Goal: Task Accomplishment & Management: Use online tool/utility

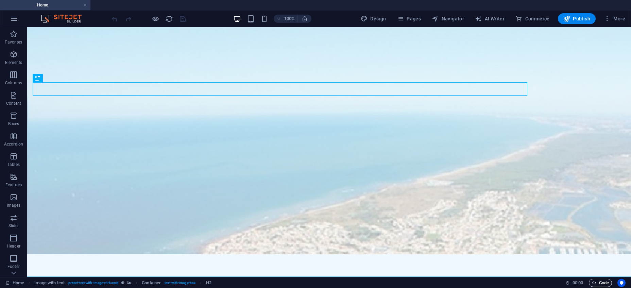
click at [599, 282] on span "Code" at bounding box center [599, 283] width 17 height 8
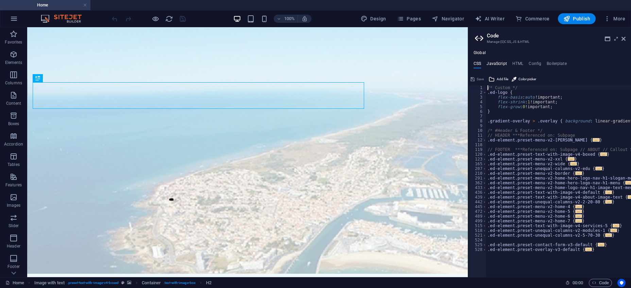
click at [503, 64] on h4 "JavaScript" at bounding box center [496, 64] width 20 height 7
type textarea "/* JS for preset "Menu V2" */"
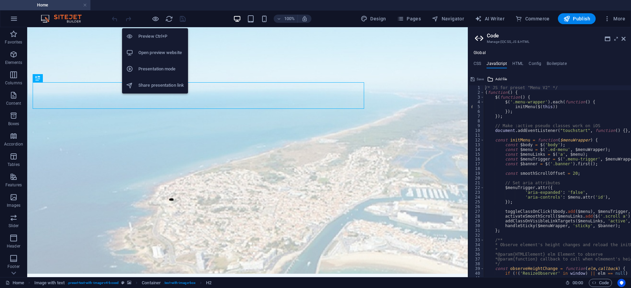
click at [161, 55] on h6 "Open preview website" at bounding box center [161, 53] width 46 height 8
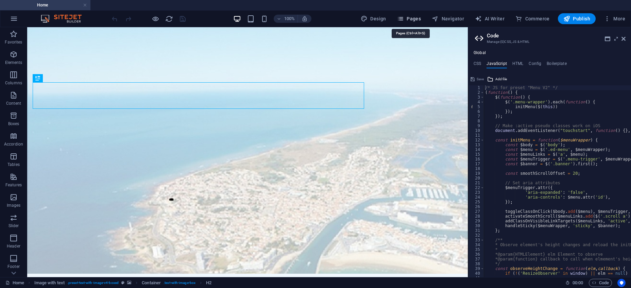
click at [418, 20] on span "Pages" at bounding box center [409, 18] width 24 height 7
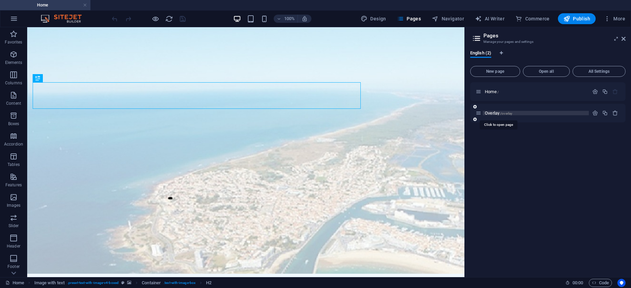
click at [503, 112] on span "/overlay" at bounding box center [506, 113] width 12 height 4
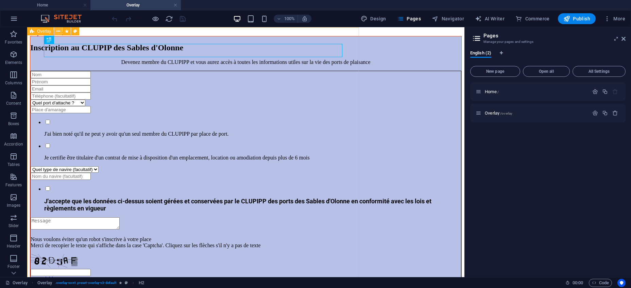
click at [57, 30] on icon at bounding box center [58, 31] width 4 height 7
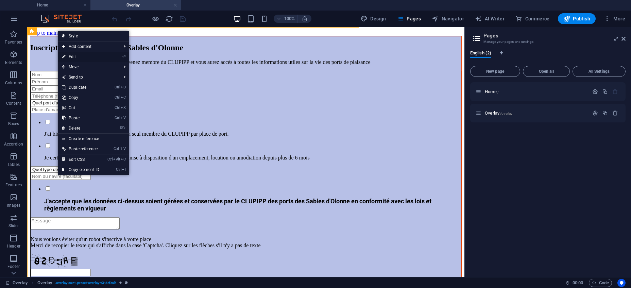
click at [77, 56] on link "⏎ Edit" at bounding box center [81, 57] width 46 height 10
select select "px"
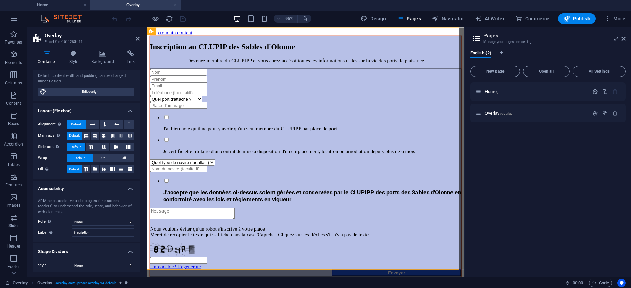
scroll to position [73, 0]
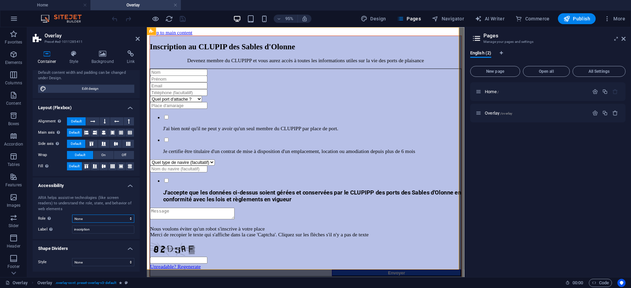
click at [72, 214] on select "None Alert Article Banner Comment Complementary Dialog Footer Header Marquee Pr…" at bounding box center [103, 218] width 62 height 8
select select "dialog"
click option "Dialog" at bounding box center [0, 0] width 0 height 0
click at [57, 4] on h4 "Home" at bounding box center [45, 4] width 90 height 7
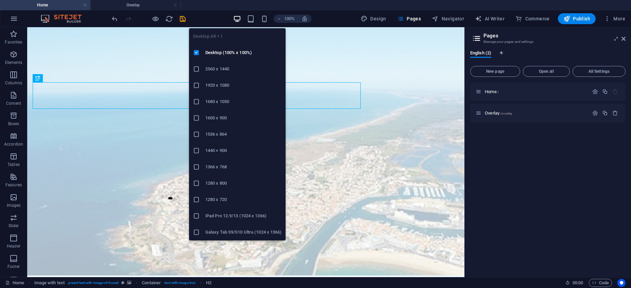
click at [238, 20] on icon "button" at bounding box center [237, 19] width 8 height 8
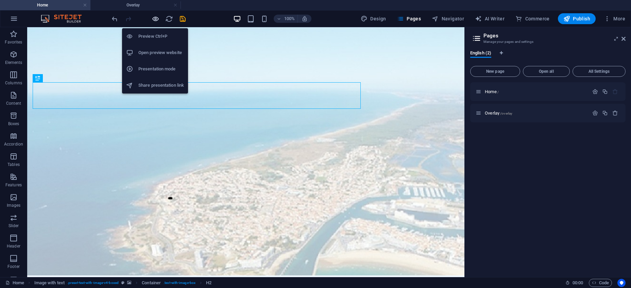
click at [157, 17] on icon "button" at bounding box center [156, 19] width 8 height 8
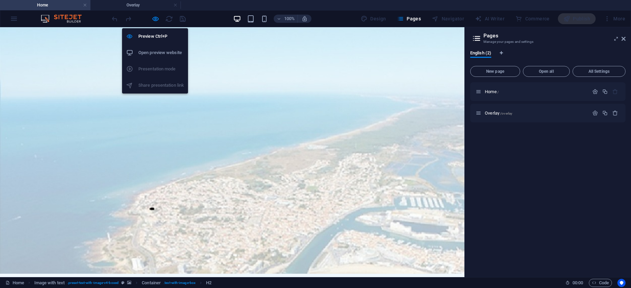
click at [159, 51] on h6 "Open preview website" at bounding box center [161, 53] width 46 height 8
click at [155, 18] on icon "button" at bounding box center [156, 19] width 8 height 8
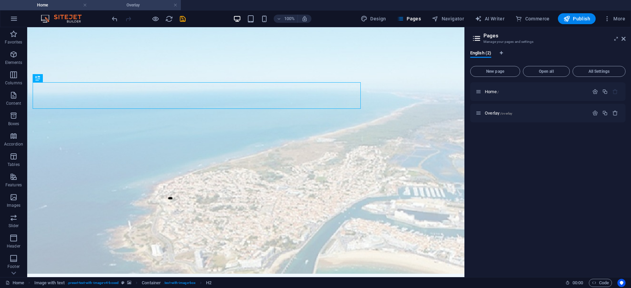
click at [135, 4] on h4 "Overlay" at bounding box center [135, 4] width 90 height 7
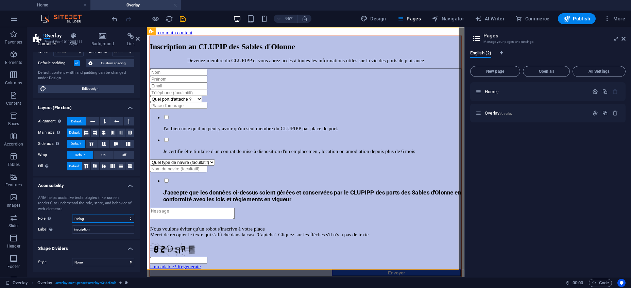
click at [72, 214] on select "None Alert Article Banner Comment Complementary Dialog Footer Header Marquee Pr…" at bounding box center [103, 218] width 62 height 8
click at [131, 218] on select "None Alert Article Banner Comment Complementary Dialog Footer Header Marquee Pr…" at bounding box center [103, 218] width 62 height 8
click at [595, 114] on icon "button" at bounding box center [595, 113] width 6 height 6
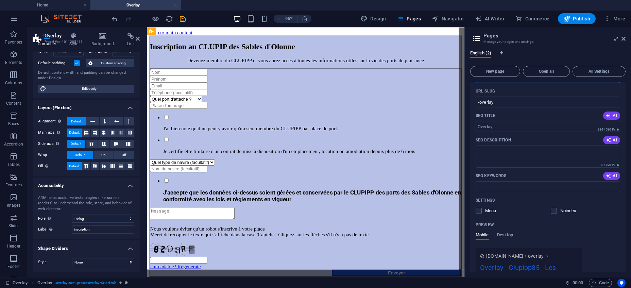
scroll to position [92, 0]
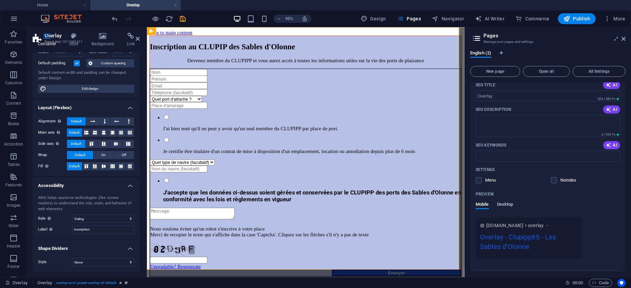
click at [510, 203] on span "Desktop" at bounding box center [505, 205] width 16 height 10
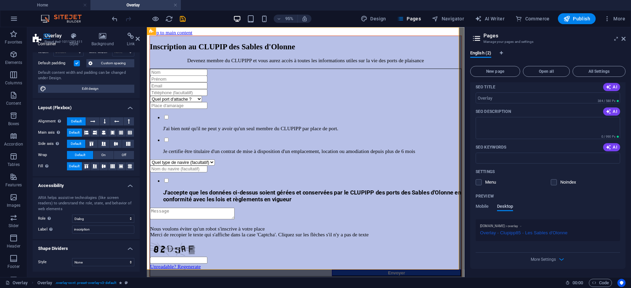
scroll to position [90, 0]
click at [489, 206] on span "Mobile" at bounding box center [481, 207] width 13 height 10
click at [555, 184] on label at bounding box center [553, 182] width 6 height 6
click at [0, 0] on input "checkbox" at bounding box center [0, 0] width 0 height 0
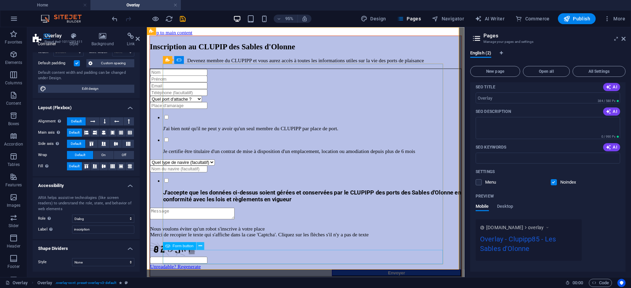
click at [200, 246] on icon at bounding box center [199, 245] width 3 height 7
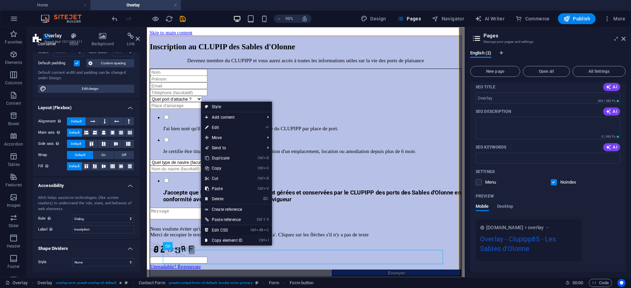
click at [238, 232] on link "Ctrl Alt C Edit CSS" at bounding box center [224, 230] width 46 height 10
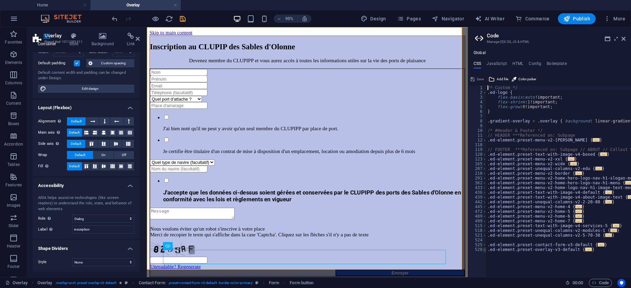
click at [483, 250] on span at bounding box center [484, 249] width 4 height 5
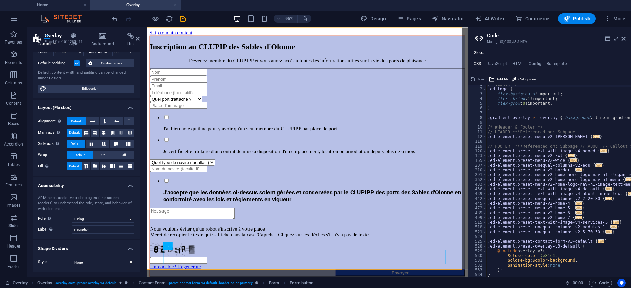
scroll to position [3, 0]
click at [200, 59] on button at bounding box center [202, 60] width 8 height 8
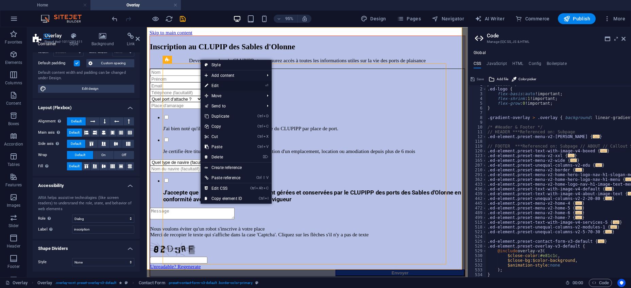
click at [216, 84] on link "⏎ Edit" at bounding box center [223, 86] width 46 height 10
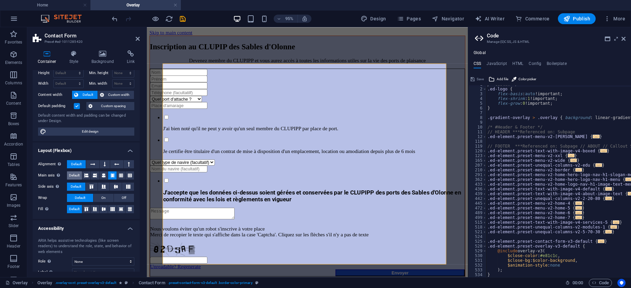
scroll to position [0, 0]
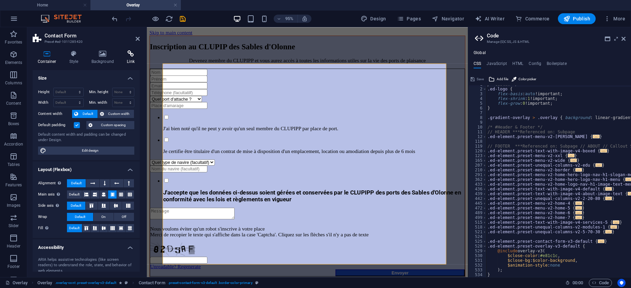
click at [133, 55] on icon at bounding box center [131, 53] width 18 height 7
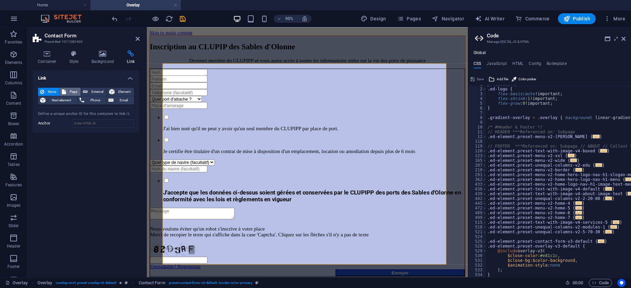
click at [72, 90] on span "Page" at bounding box center [73, 92] width 11 height 8
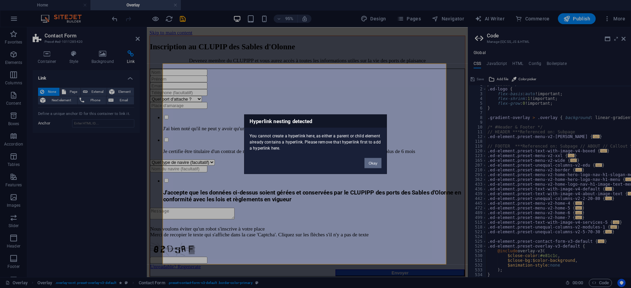
click at [378, 163] on button "Okay" at bounding box center [372, 163] width 17 height 10
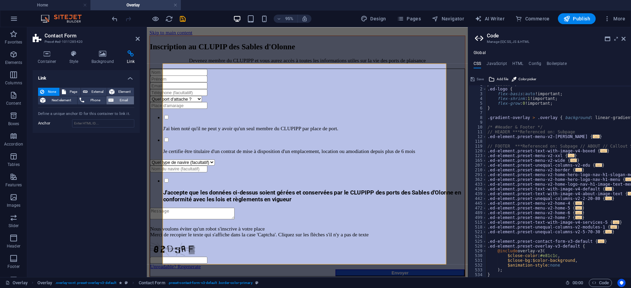
click at [124, 102] on span "Email" at bounding box center [124, 100] width 16 height 8
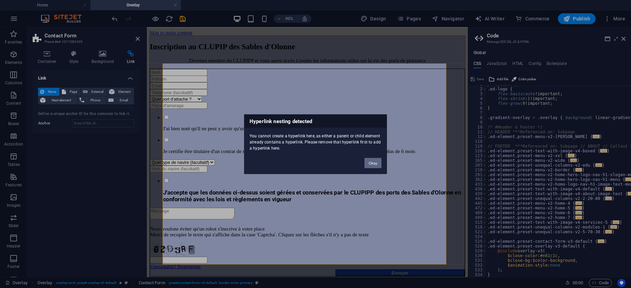
click at [376, 166] on button "Okay" at bounding box center [372, 163] width 17 height 10
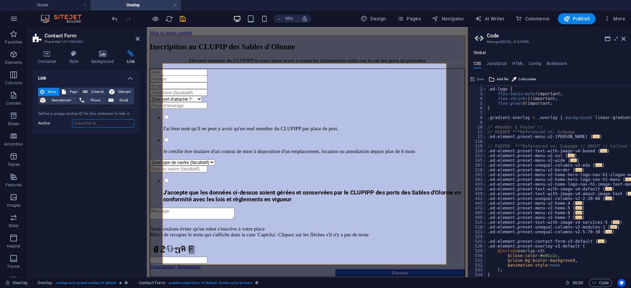
click at [119, 125] on input "Anchor" at bounding box center [103, 123] width 62 height 8
click at [182, 20] on icon "save" at bounding box center [183, 19] width 8 height 8
checkbox input "false"
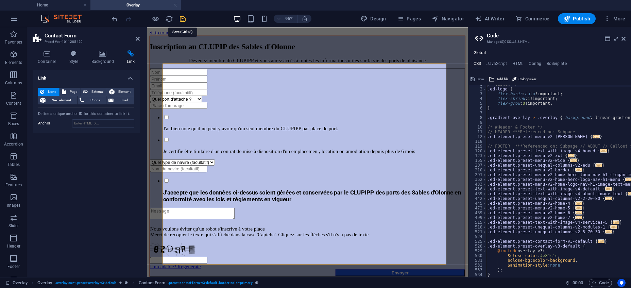
select select "px"
select select "dialog"
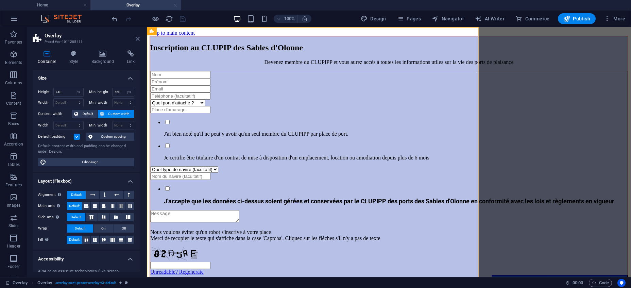
click at [137, 37] on icon at bounding box center [138, 38] width 4 height 5
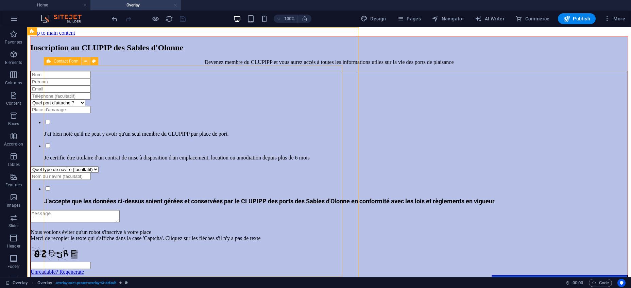
click at [86, 61] on icon at bounding box center [86, 61] width 4 height 7
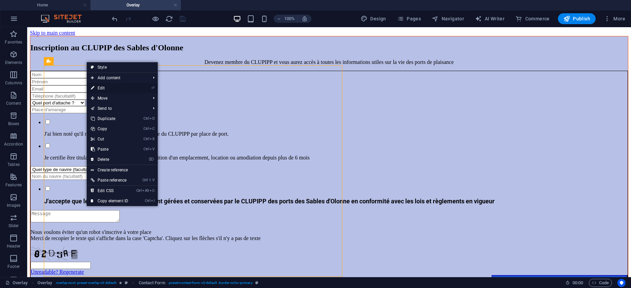
click at [99, 87] on link "⏎ Edit" at bounding box center [110, 88] width 46 height 10
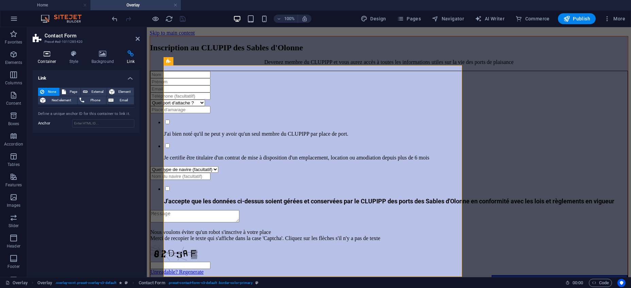
click at [49, 51] on icon at bounding box center [47, 53] width 29 height 7
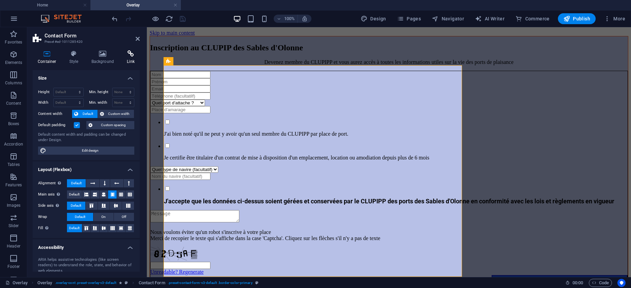
click at [128, 55] on icon at bounding box center [131, 53] width 18 height 7
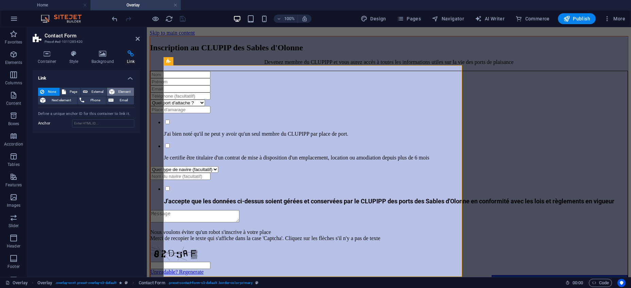
click at [125, 92] on span "Element" at bounding box center [124, 92] width 15 height 8
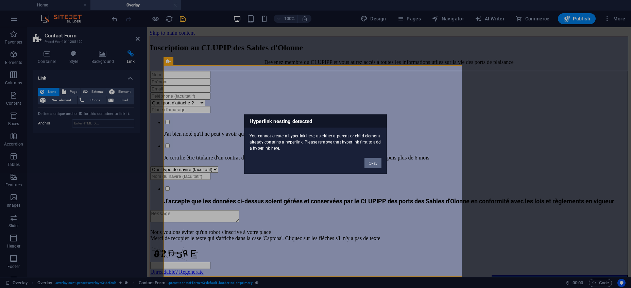
click at [374, 165] on button "Okay" at bounding box center [372, 163] width 17 height 10
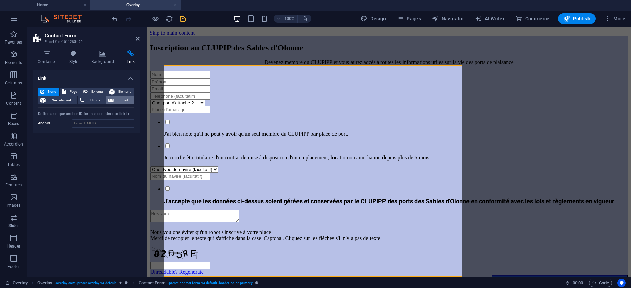
click at [114, 98] on button "Email" at bounding box center [120, 100] width 28 height 8
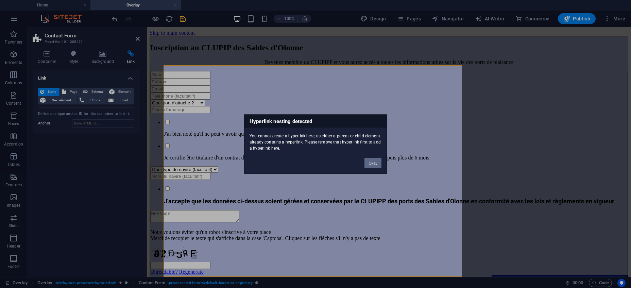
click at [376, 167] on button "Okay" at bounding box center [372, 163] width 17 height 10
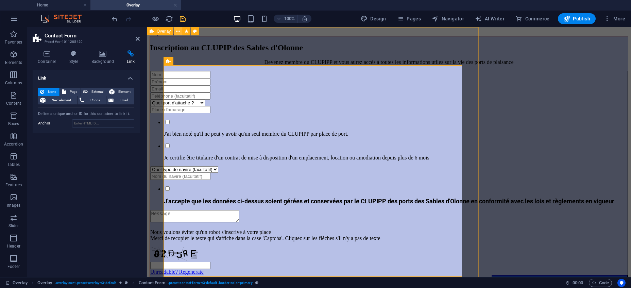
click at [177, 30] on icon at bounding box center [178, 31] width 4 height 7
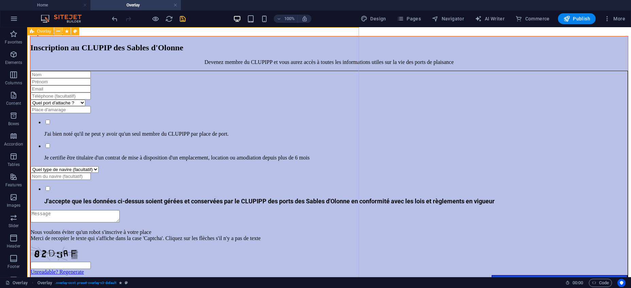
click at [58, 32] on icon at bounding box center [58, 31] width 4 height 7
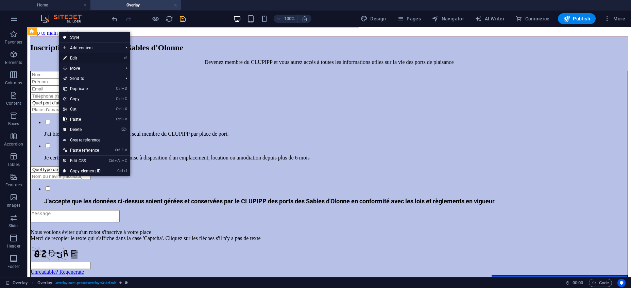
click at [70, 56] on link "⏎ Edit" at bounding box center [82, 58] width 46 height 10
select select "px"
select select "dialog"
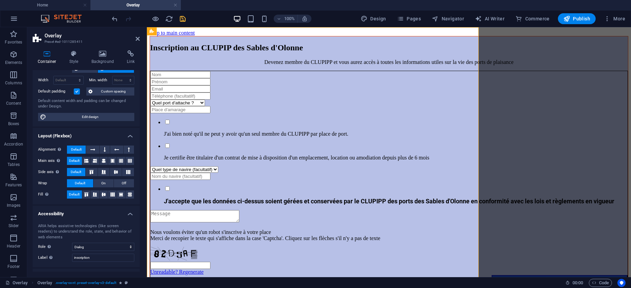
scroll to position [73, 0]
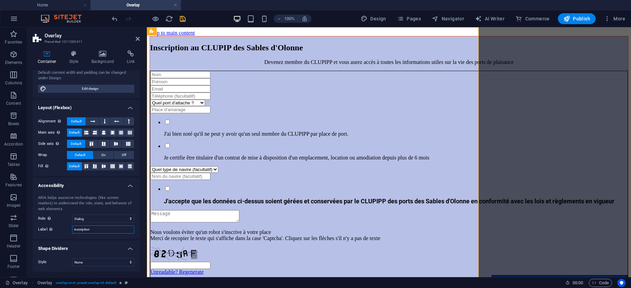
click at [76, 229] on input "inscription" at bounding box center [103, 229] width 62 height 8
click at [75, 228] on input "inscription" at bounding box center [103, 229] width 62 height 8
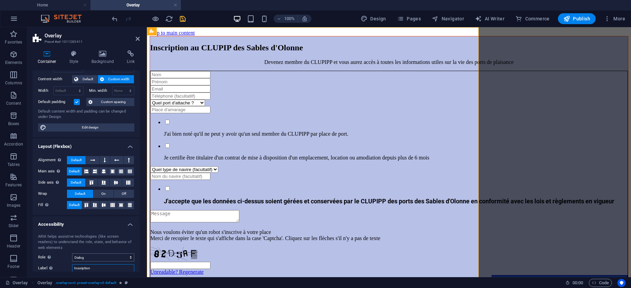
scroll to position [0, 0]
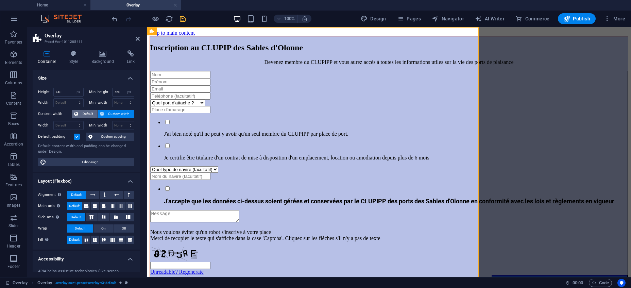
type input "Inscription"
click at [88, 114] on span "Default" at bounding box center [87, 114] width 15 height 8
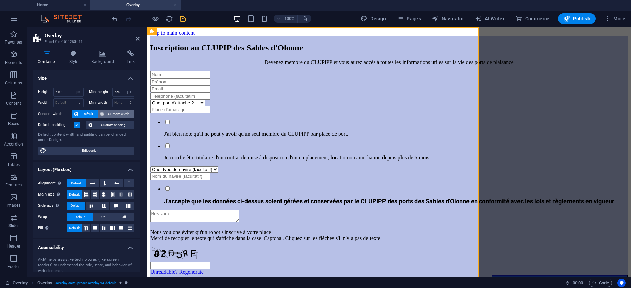
click at [106, 112] on span "Custom width" at bounding box center [119, 114] width 26 height 8
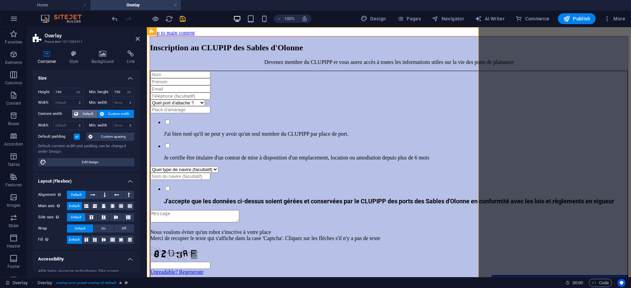
click at [86, 112] on span "Default" at bounding box center [87, 114] width 15 height 8
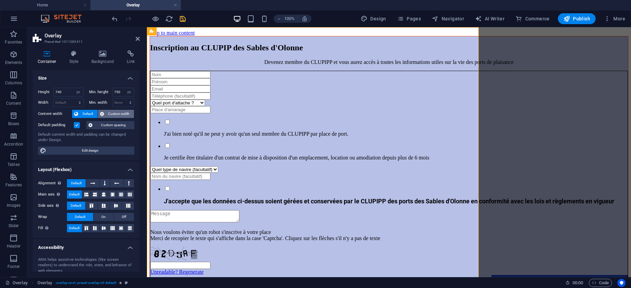
click at [115, 113] on span "Custom width" at bounding box center [119, 114] width 26 height 8
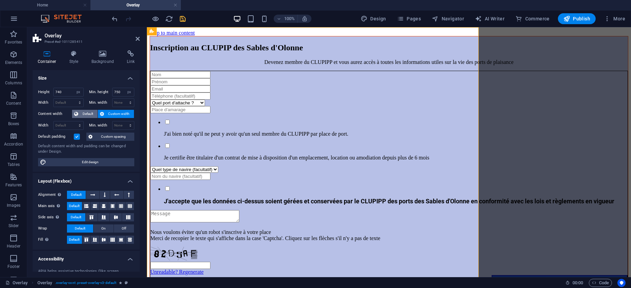
click at [84, 112] on span "Default" at bounding box center [87, 114] width 15 height 8
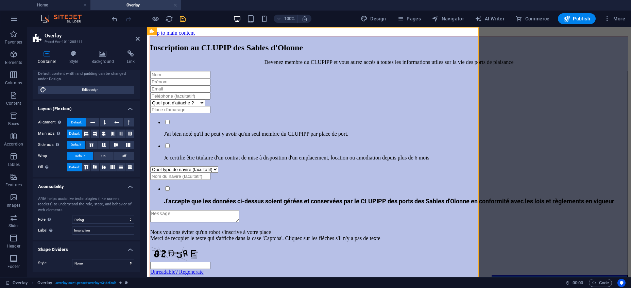
scroll to position [62, 0]
click at [197, 199] on icon at bounding box center [197, 199] width 4 height 7
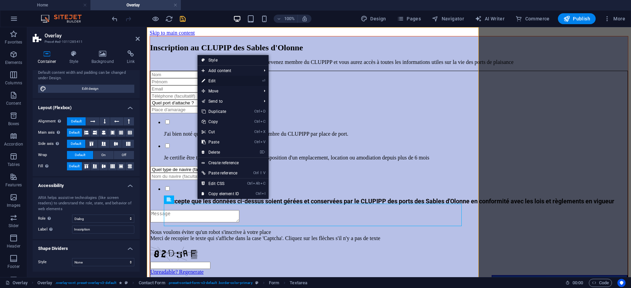
click at [239, 81] on link "⏎ Edit" at bounding box center [220, 81] width 46 height 10
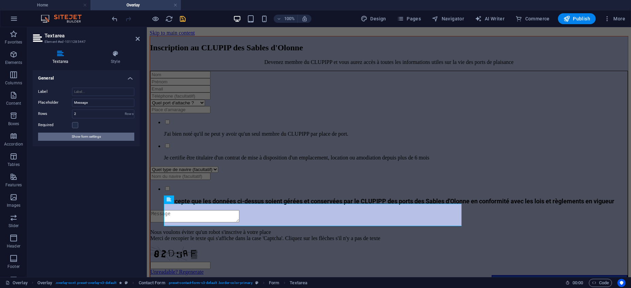
click at [83, 135] on span "Show form settings" at bounding box center [86, 136] width 29 height 8
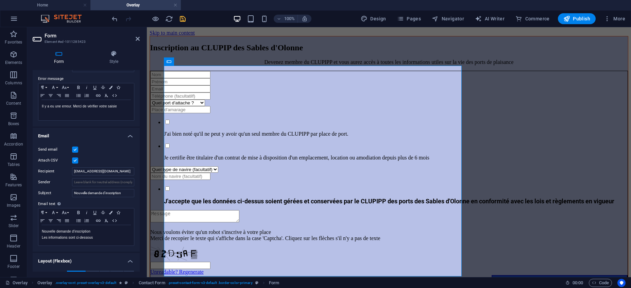
scroll to position [113, 0]
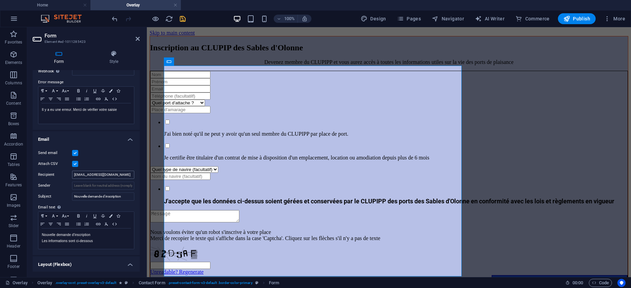
click at [73, 174] on input "[EMAIL_ADDRESS][DOMAIN_NAME]" at bounding box center [103, 175] width 62 height 8
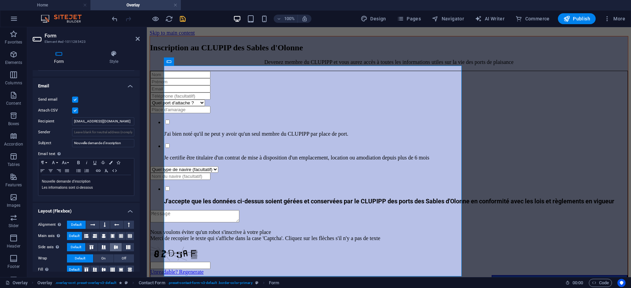
scroll to position [174, 0]
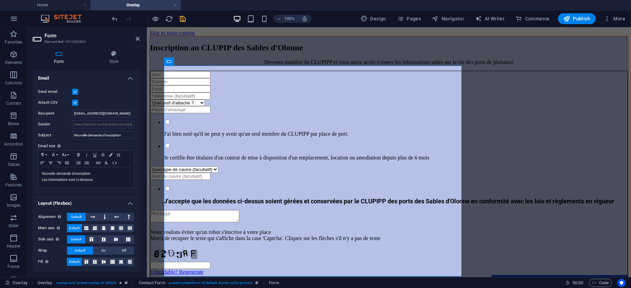
type input "[EMAIL_ADDRESS][DOMAIN_NAME]"
click at [182, 19] on icon "save" at bounding box center [183, 19] width 8 height 8
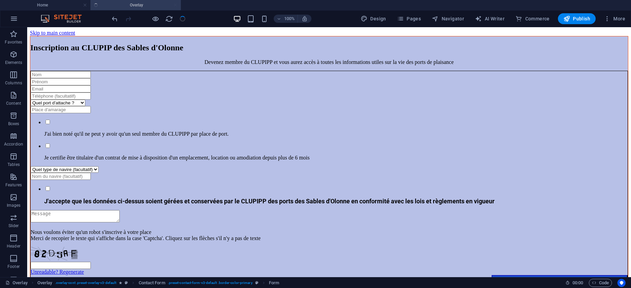
checkbox input "false"
select select "px"
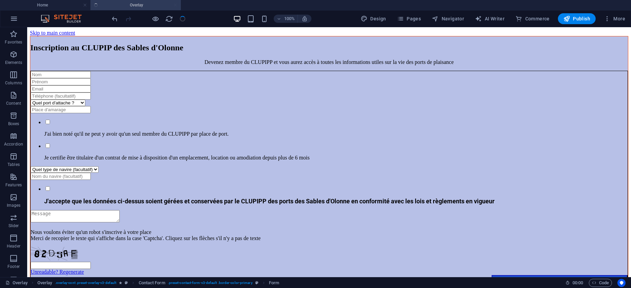
select select "dialog"
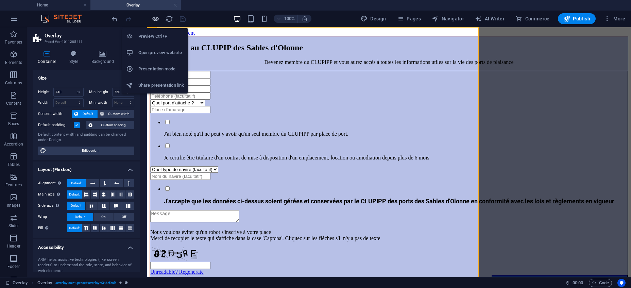
click at [155, 20] on icon "button" at bounding box center [156, 19] width 8 height 8
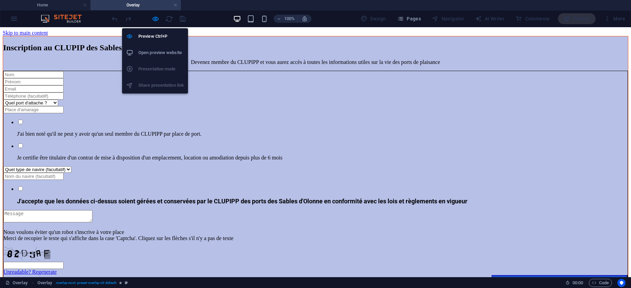
click at [163, 53] on h6 "Open preview website" at bounding box center [161, 53] width 46 height 8
click at [157, 19] on icon "button" at bounding box center [156, 19] width 8 height 8
select select "px"
select select "dialog"
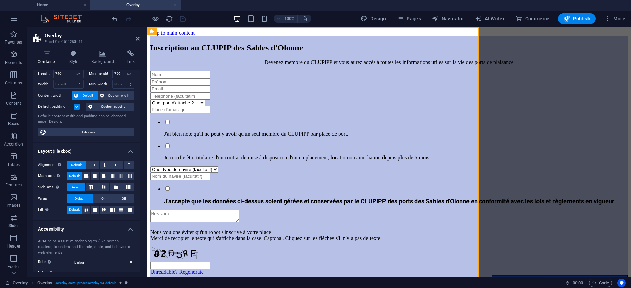
scroll to position [1, 0]
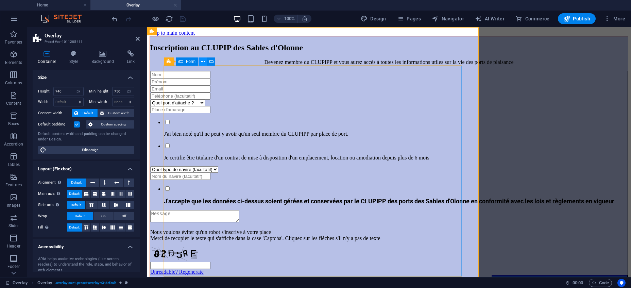
click at [203, 61] on icon at bounding box center [203, 61] width 4 height 7
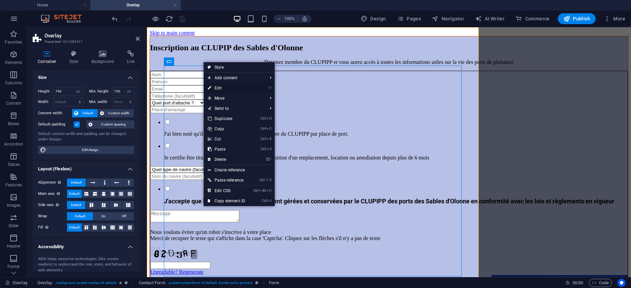
click at [214, 86] on link "⏎ Edit" at bounding box center [227, 88] width 46 height 10
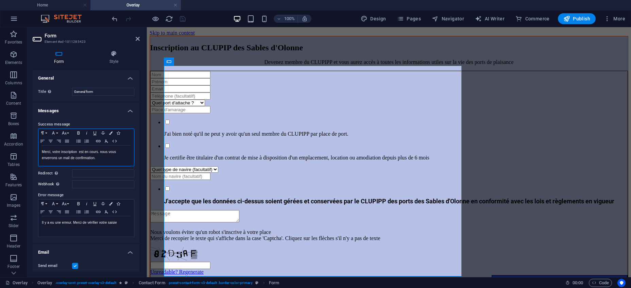
click at [103, 157] on p "Merci, votre inscription est en cours. nous vous enverrons un mail de confirmat…" at bounding box center [86, 155] width 89 height 12
click at [137, 38] on icon at bounding box center [138, 38] width 4 height 5
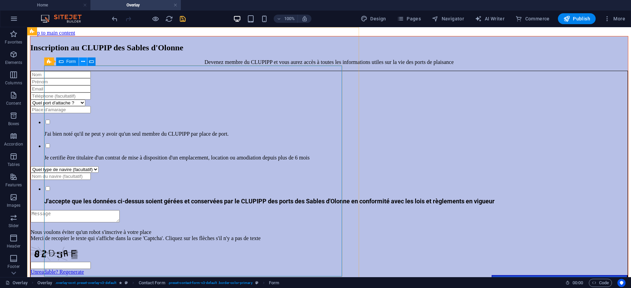
click at [83, 60] on icon at bounding box center [83, 61] width 4 height 7
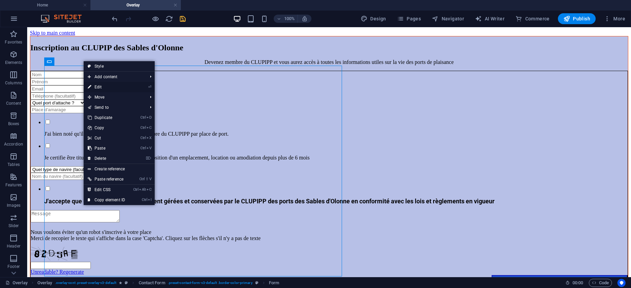
click at [100, 88] on link "⏎ Edit" at bounding box center [107, 87] width 46 height 10
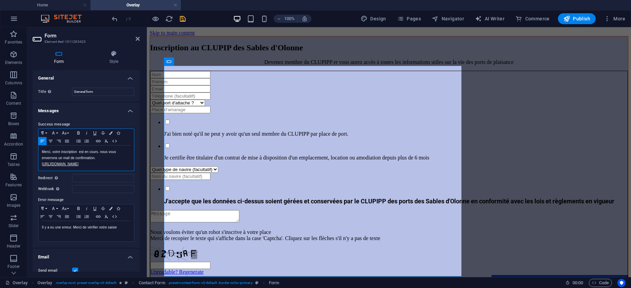
drag, startPoint x: 83, startPoint y: 165, endPoint x: 40, endPoint y: 164, distance: 42.8
click at [40, 164] on div "Merci, votre inscription est en cours. nous vous enverrons un mail de confirmat…" at bounding box center [85, 157] width 95 height 25
click at [113, 180] on input "Redirect Define a redirect target upon successful form submission; for example,…" at bounding box center [103, 178] width 62 height 8
paste input "[URL][DOMAIN_NAME]"
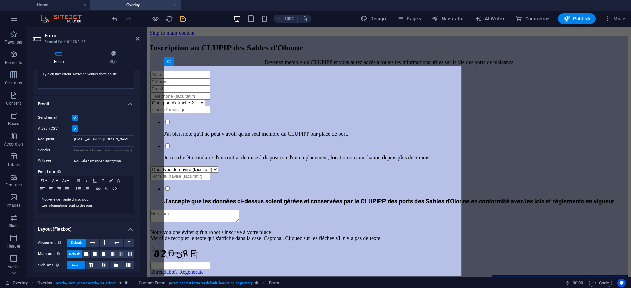
scroll to position [179, 0]
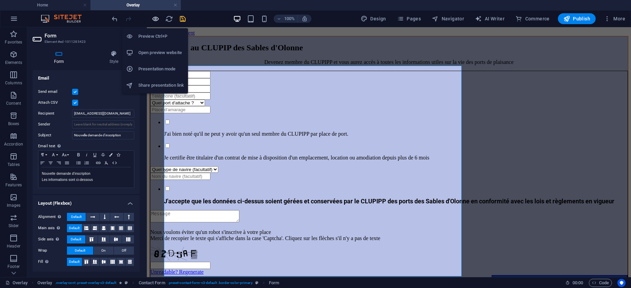
type input "[URL][DOMAIN_NAME]"
click at [158, 19] on icon "button" at bounding box center [156, 19] width 8 height 8
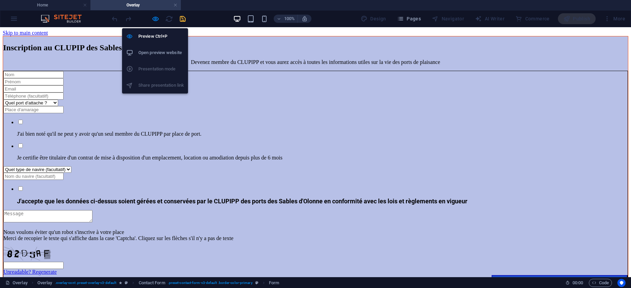
click at [157, 49] on h6 "Open preview website" at bounding box center [161, 53] width 46 height 8
click at [156, 18] on icon "button" at bounding box center [156, 19] width 8 height 8
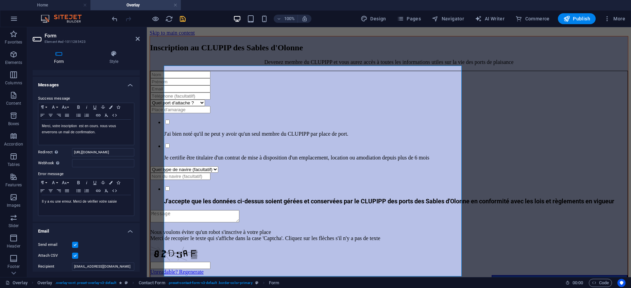
scroll to position [0, 0]
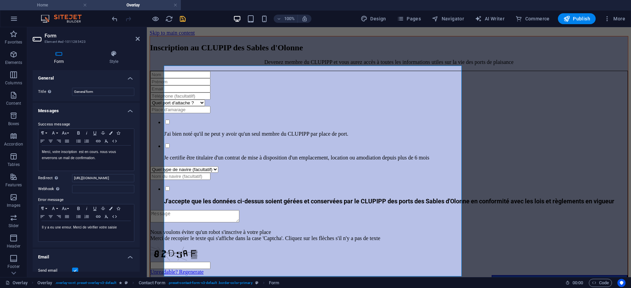
click at [54, 7] on h4 "Home" at bounding box center [45, 4] width 90 height 7
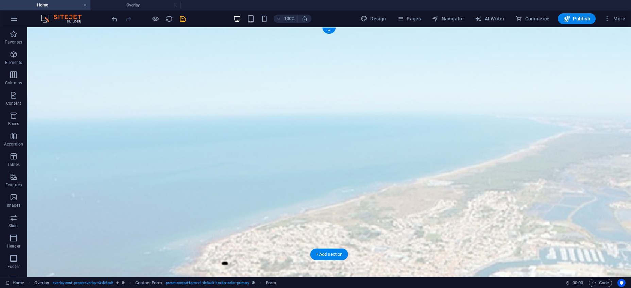
click at [32, 33] on figure at bounding box center [328, 152] width 603 height 250
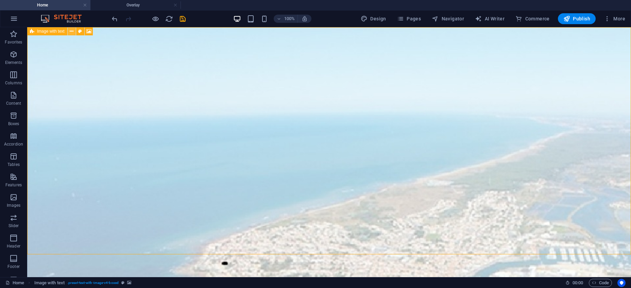
click at [72, 30] on icon at bounding box center [72, 31] width 4 height 7
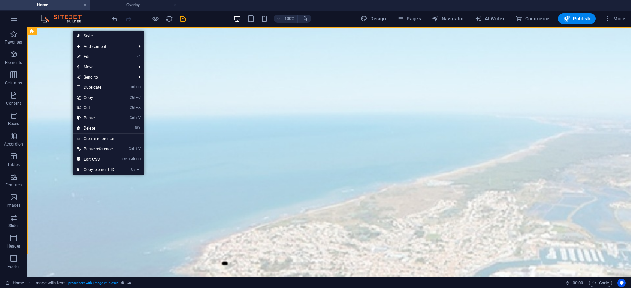
click at [87, 56] on link "⏎ Edit" at bounding box center [96, 57] width 46 height 10
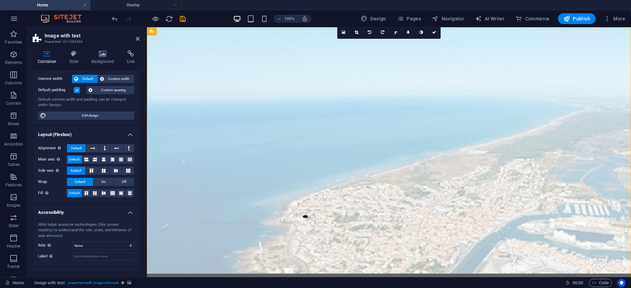
scroll to position [62, 0]
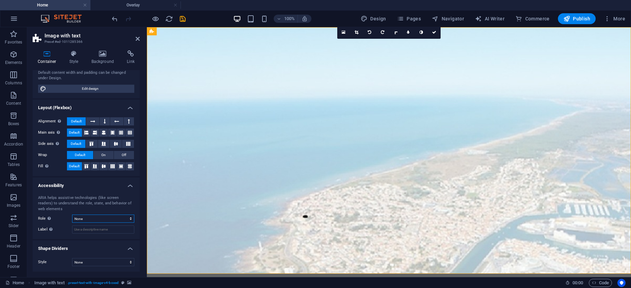
click at [72, 214] on select "None Alert Article Banner Comment Complementary Dialog Footer Header Marquee Pr…" at bounding box center [103, 218] width 62 height 8
click at [48, 218] on div "The ARIA role defines the purpose of an element. Here you can find all explanat…" at bounding box center [49, 218] width 7 height 8
click at [57, 209] on link "Here you can find all explanations and recommendations" at bounding box center [68, 204] width 43 height 14
click at [72, 214] on select "None Alert Article Banner Comment Complementary Dialog Footer Header Marquee Pr…" at bounding box center [103, 218] width 62 height 8
click at [131, 217] on select "None Alert Article Banner Comment Complementary Dialog Footer Header Marquee Pr…" at bounding box center [103, 218] width 62 height 8
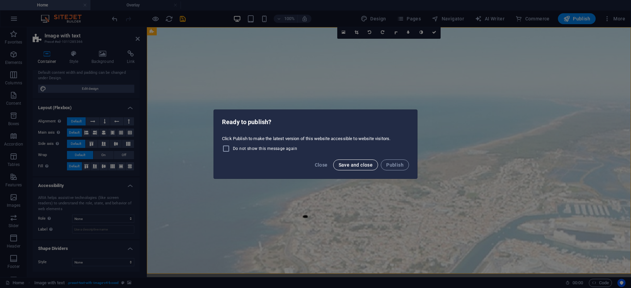
click at [358, 165] on span "Save and close" at bounding box center [355, 164] width 34 height 5
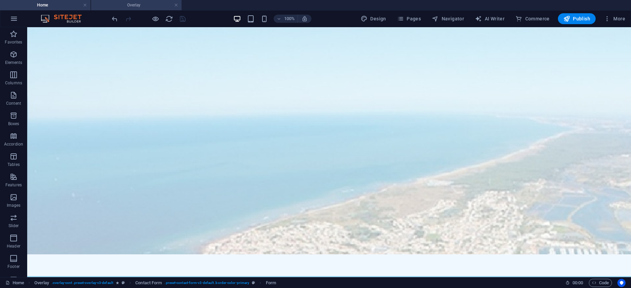
click at [142, 4] on h4 "Overlay" at bounding box center [136, 4] width 90 height 7
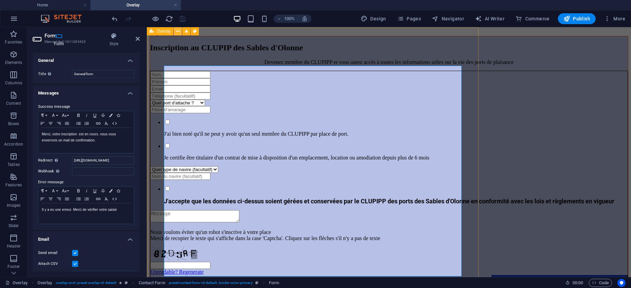
click at [178, 30] on icon at bounding box center [178, 31] width 4 height 7
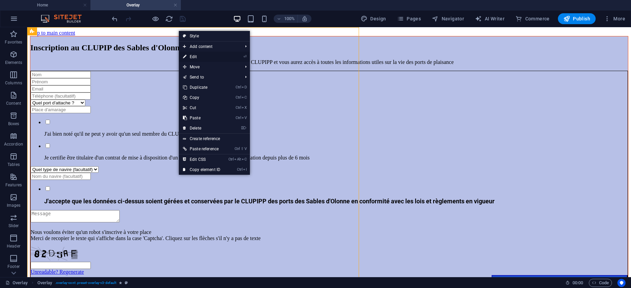
click at [190, 56] on link "⏎ Edit" at bounding box center [202, 57] width 46 height 10
select select "px"
select select "dialog"
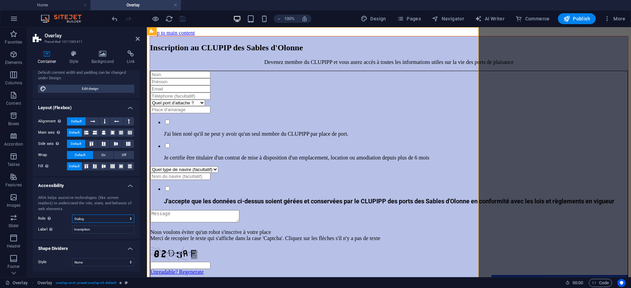
click at [72, 214] on select "None Alert Article Banner Comment Complementary Dialog Footer Header Marquee Pr…" at bounding box center [103, 218] width 62 height 8
click at [132, 217] on select "None Alert Article Banner Comment Complementary Dialog Footer Header Marquee Pr…" at bounding box center [103, 218] width 62 height 8
click at [600, 283] on span "Code" at bounding box center [599, 283] width 17 height 8
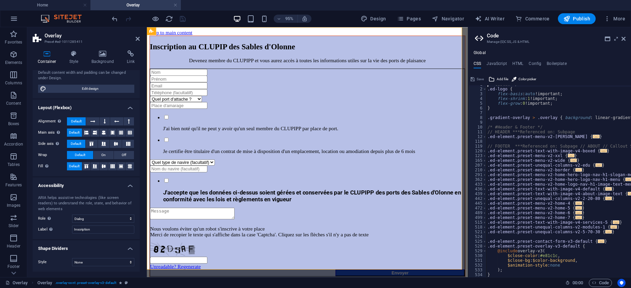
click at [514, 60] on div "Global CSS JavaScript HTML Config Boilerplate /* Custom */ 1 2 3 4 5 6 7 8 9 10…" at bounding box center [549, 163] width 163 height 227
click at [515, 62] on h4 "HTML" at bounding box center [517, 64] width 11 height 7
type textarea "<a href="#main-content" class="wv-link-content button">Skip to main content</a>"
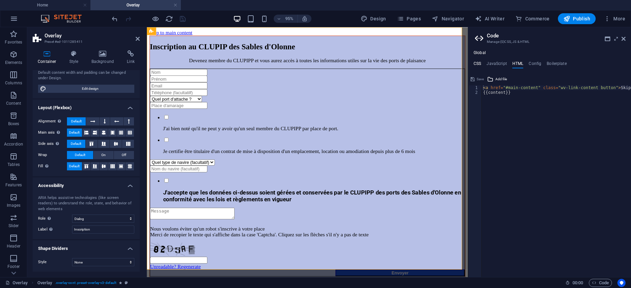
click at [477, 65] on h4 "CSS" at bounding box center [476, 64] width 7 height 7
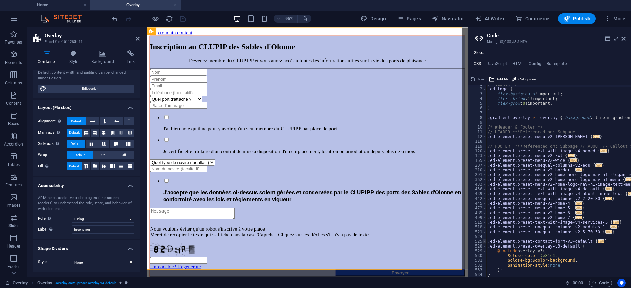
click at [484, 243] on span at bounding box center [484, 241] width 4 height 5
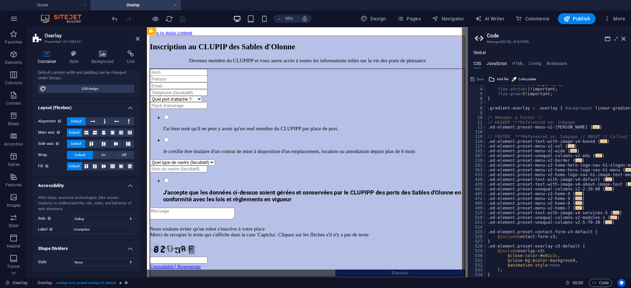
click at [503, 62] on h4 "JavaScript" at bounding box center [496, 64] width 20 height 7
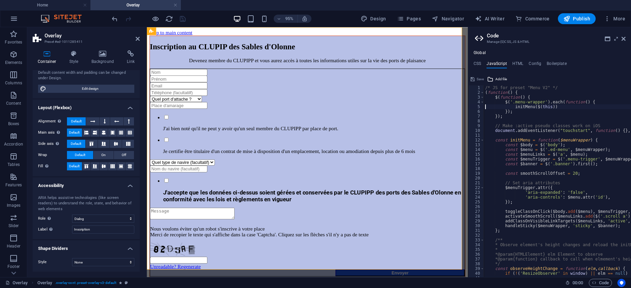
type textarea "});"
type textarea "document.addEventListener("touchstart", function() {}, false);"
type textarea "const $banner = $('.banner').first();"
type textarea "const smoothScrollOffset = 20;"
type textarea "});"
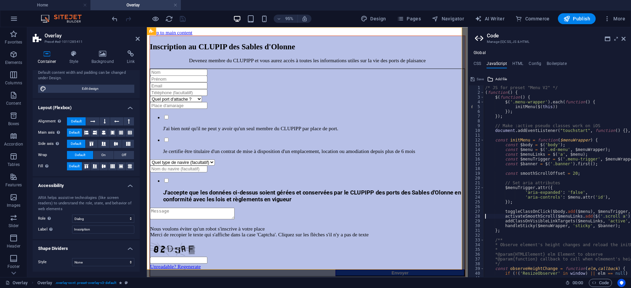
type textarea "};"
type textarea "if (!('ResizeObserver' in window) || elm == null) return;"
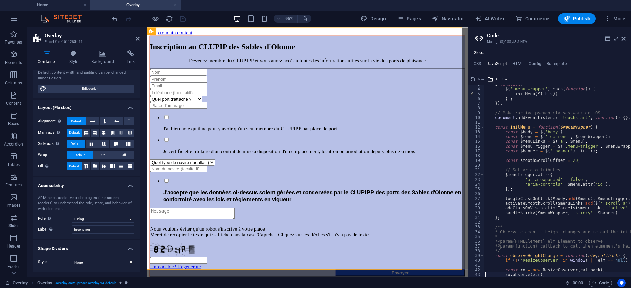
type textarea "}"
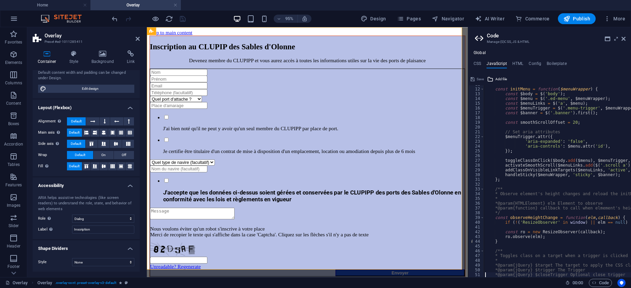
type textarea "const toggleClassOnClick = function($target, $trigger, $closeTrigger, cssClass)…"
type textarea "$trigger.removeClass(cssClass).attr('aria-expanded', 'false');"
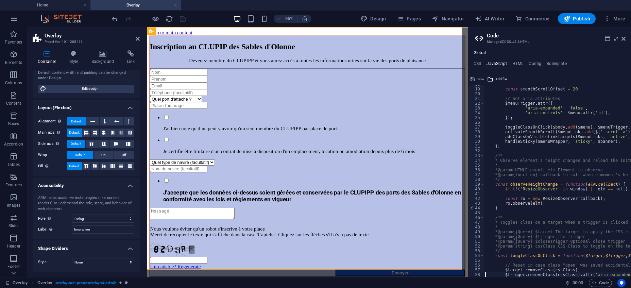
type textarea "});"
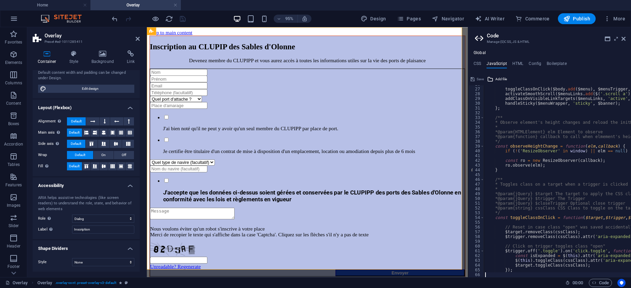
scroll to position [132, 0]
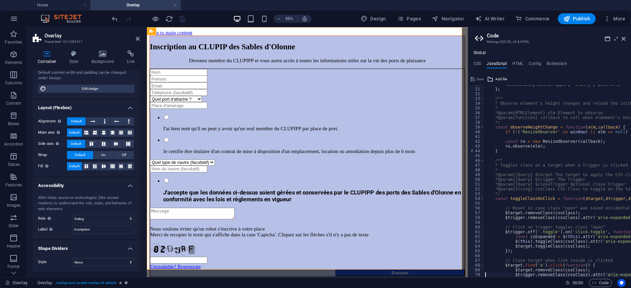
type textarea "});"
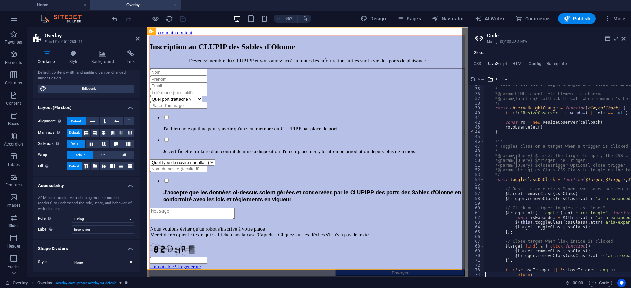
type textarea "}"
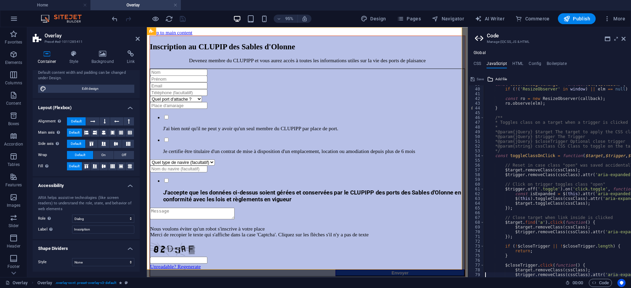
scroll to position [184, 0]
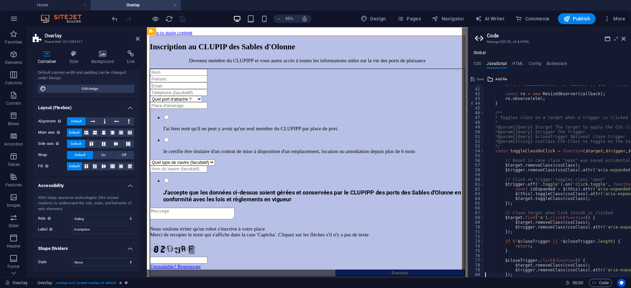
type textarea "};"
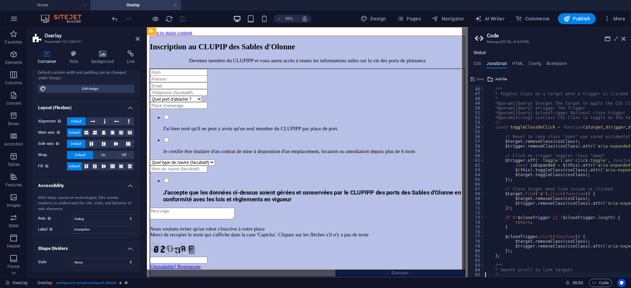
scroll to position [217, 0]
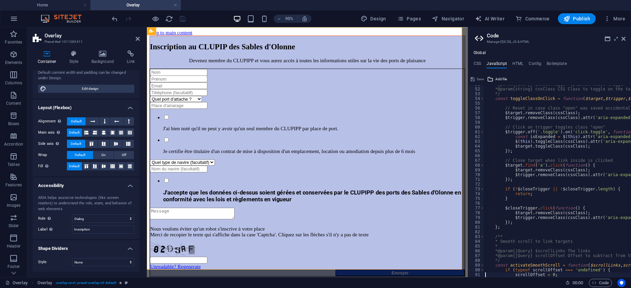
type textarea "}"
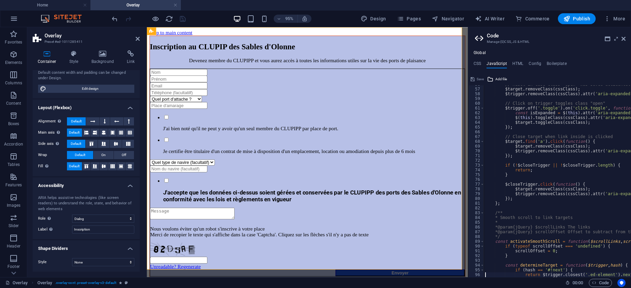
type textarea "}"
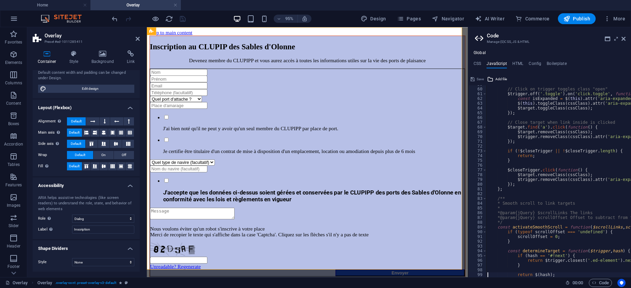
type textarea "}"
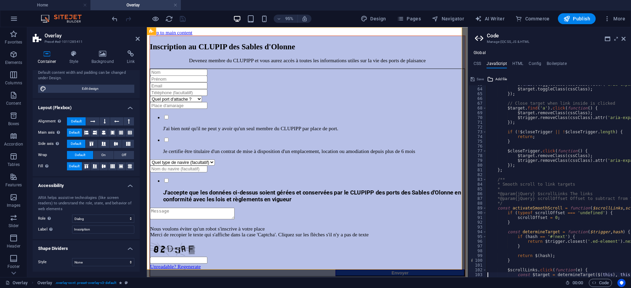
type textarea "e.preventDefault();"
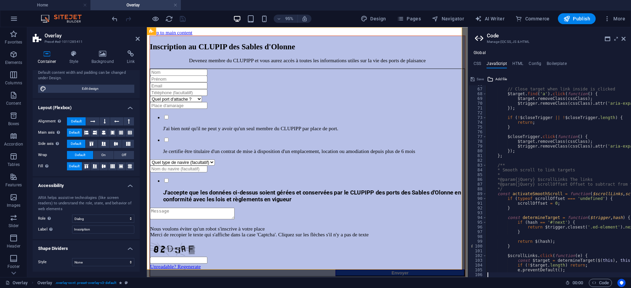
type textarea "viewport.scrollTo($target, 'top', 500, 0);"
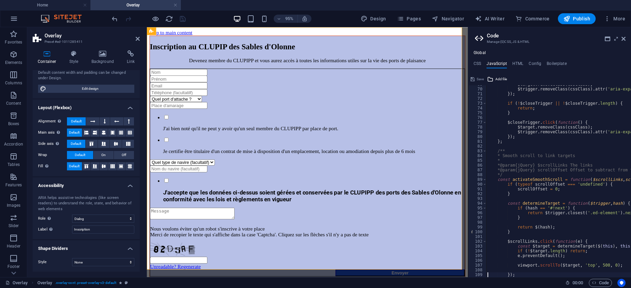
type textarea "};"
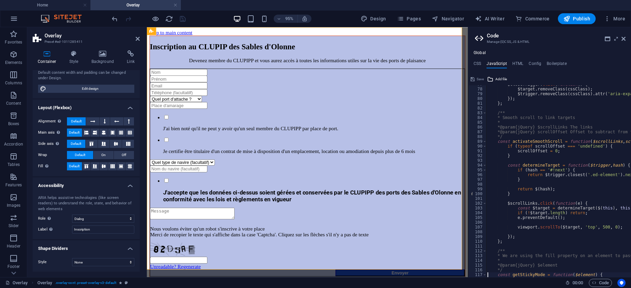
type textarea "const fillValue = getComputedStyle($element[0]).fill;"
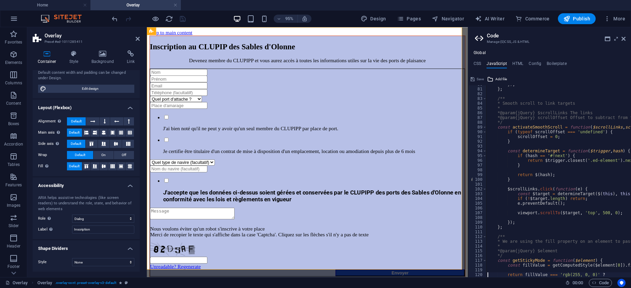
scroll to position [379, 0]
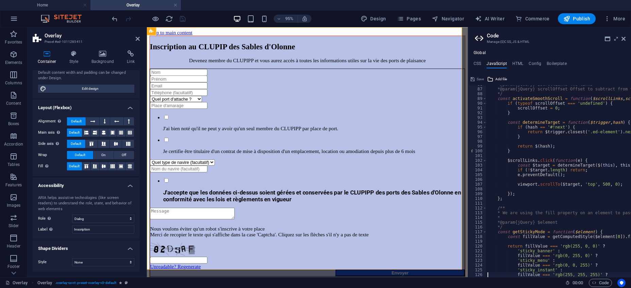
type textarea "};"
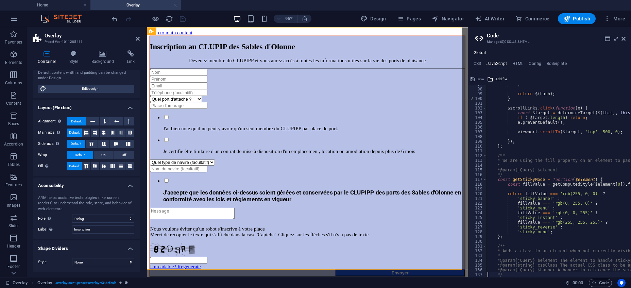
scroll to position [479, 0]
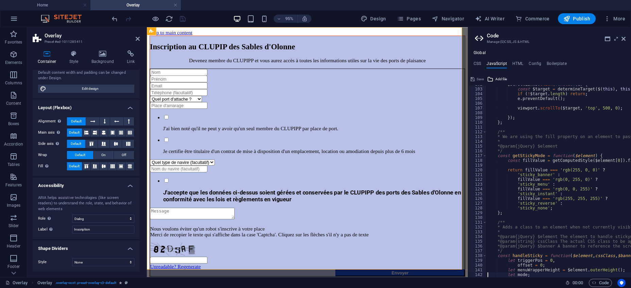
type textarea "$element.removeClass(cssClass);"
type textarea "};"
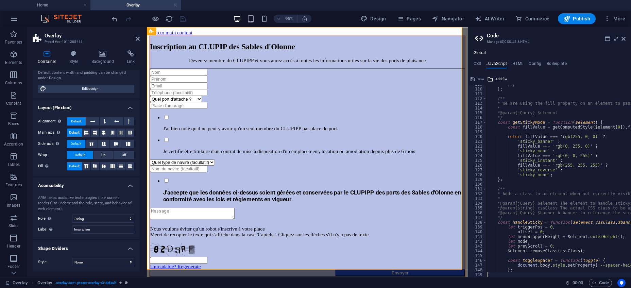
type textarea "//if (!$element.length || mode === 'sticky_none' || mode === 'sticky_instant') …"
type textarea "curScroll = viewport.getScrollTop();"
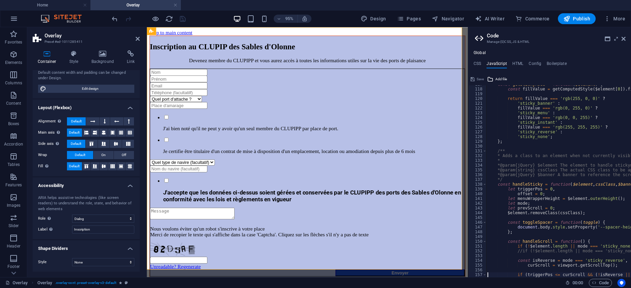
type textarea "}"
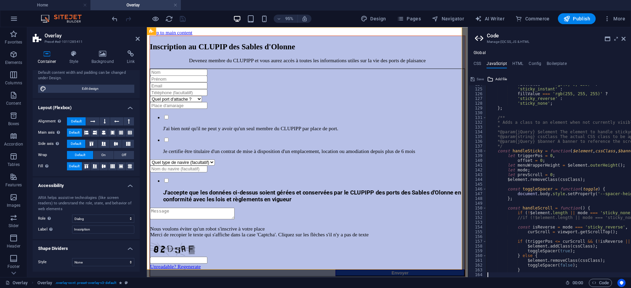
type textarea "};"
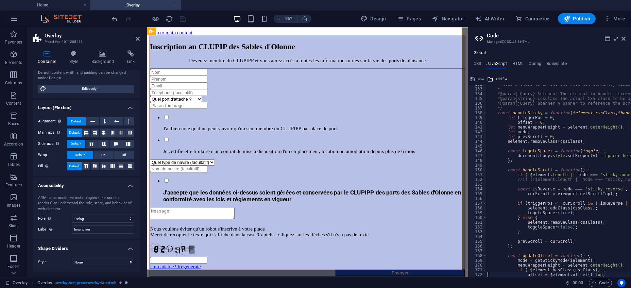
scroll to position [645, 0]
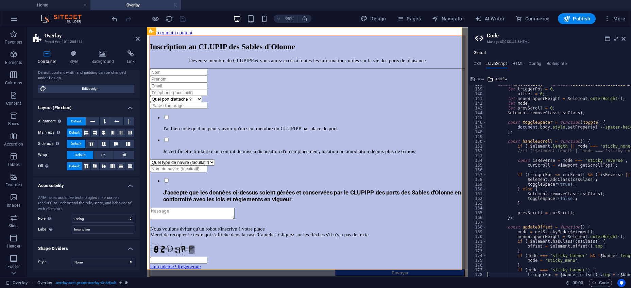
type textarea "}"
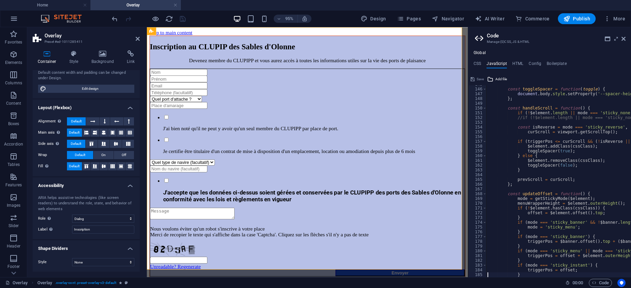
type textarea "};"
type textarea "updateOffset();"
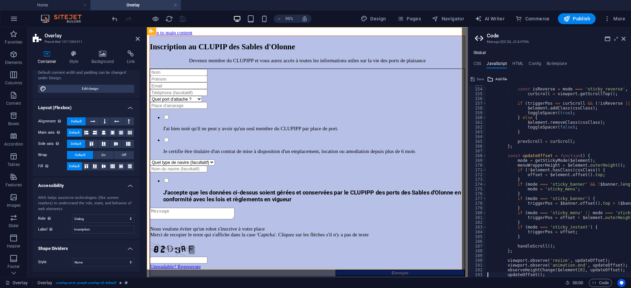
scroll to position [731, 0]
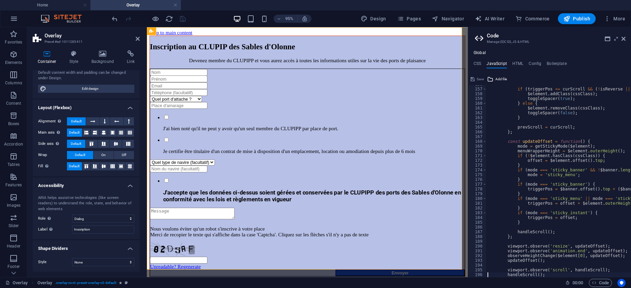
type textarea "};"
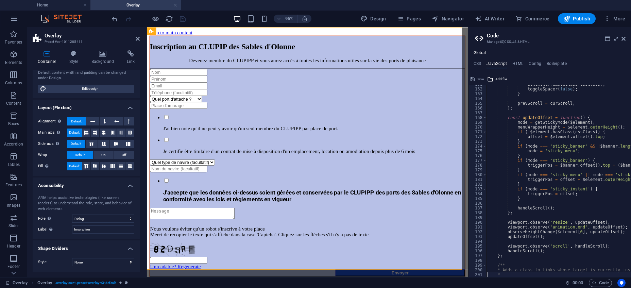
type textarea "}"
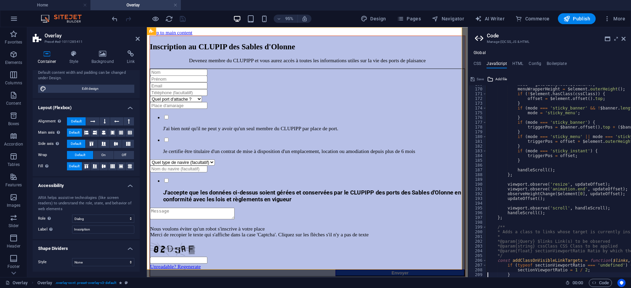
scroll to position [817, 0]
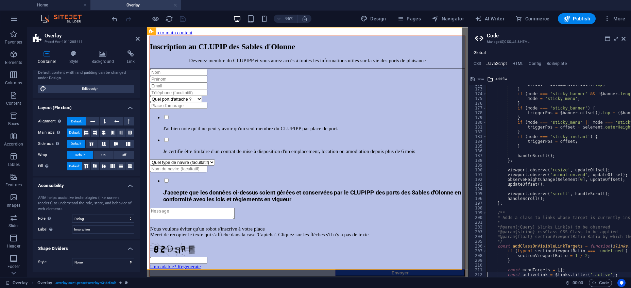
type textarea "const menuTargets = [];"
type textarea "* @param {jQuery} $links Link(s) to be observed"
click at [607, 37] on icon at bounding box center [606, 38] width 5 height 5
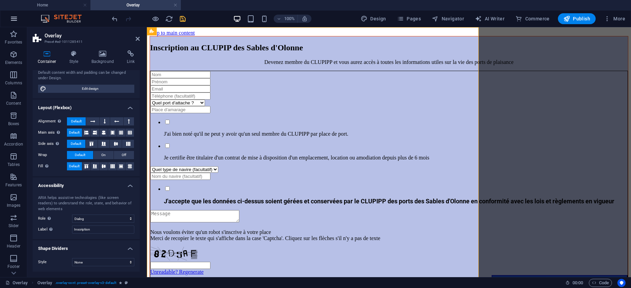
click at [12, 20] on icon "button" at bounding box center [14, 19] width 8 height 8
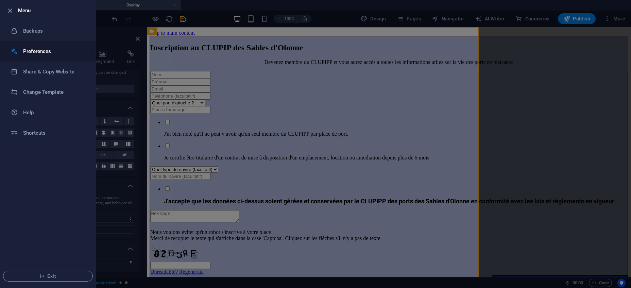
click at [51, 46] on li "Preferences" at bounding box center [47, 51] width 95 height 20
select select "en"
select select "dark"
select select "all"
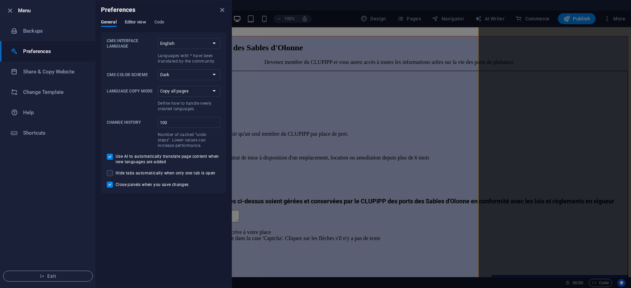
click at [139, 22] on span "Editor view" at bounding box center [135, 23] width 21 height 10
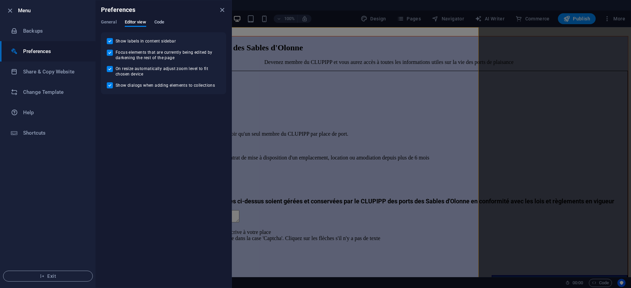
click at [160, 20] on span "Code" at bounding box center [159, 23] width 10 height 10
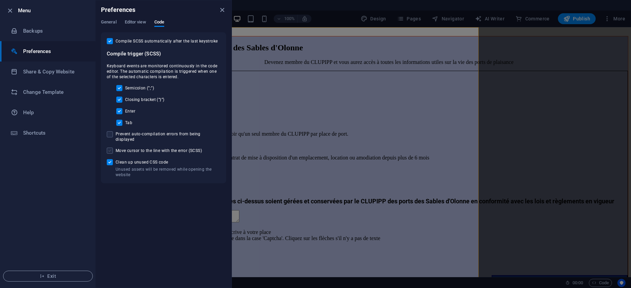
click at [112, 147] on span at bounding box center [110, 150] width 6 height 6
click at [109, 147] on span at bounding box center [110, 150] width 6 height 6
click at [221, 11] on icon "close" at bounding box center [222, 10] width 8 height 8
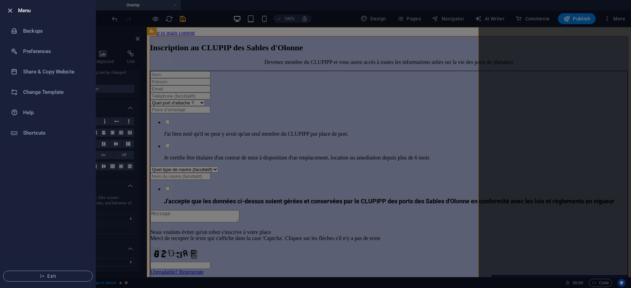
click at [10, 10] on icon "button" at bounding box center [10, 11] width 8 height 8
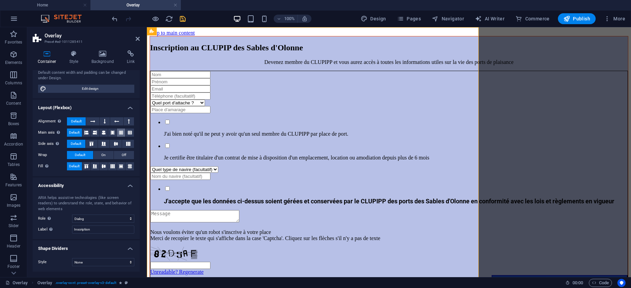
scroll to position [0, 0]
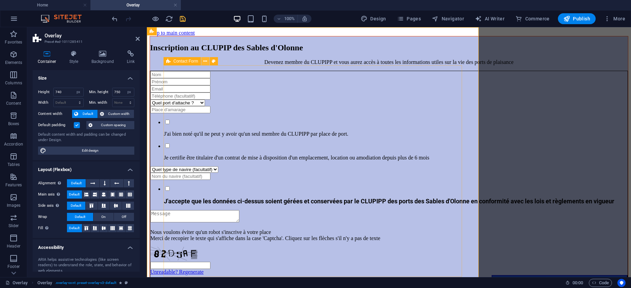
click at [205, 60] on icon at bounding box center [205, 61] width 4 height 7
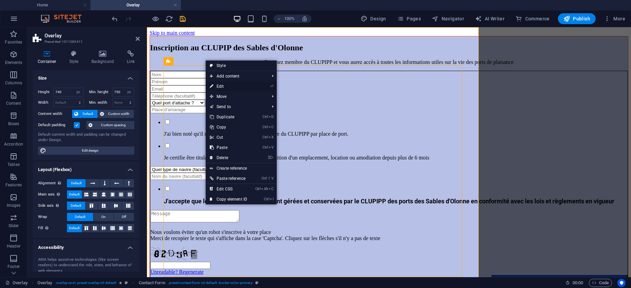
click at [223, 85] on link "⏎ Edit" at bounding box center [229, 86] width 46 height 10
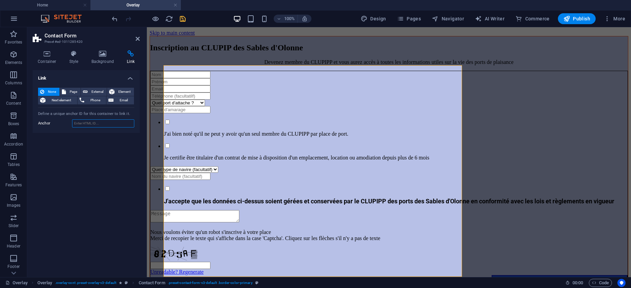
click at [107, 123] on input "Anchor" at bounding box center [103, 123] width 62 height 8
